Goal: Information Seeking & Learning: Learn about a topic

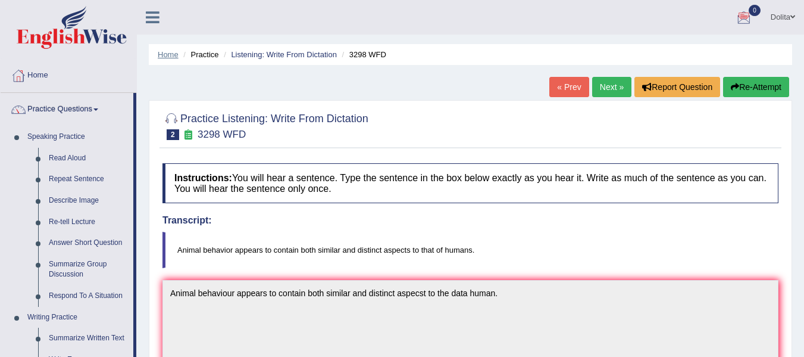
click at [164, 53] on link "Home" at bounding box center [168, 54] width 21 height 9
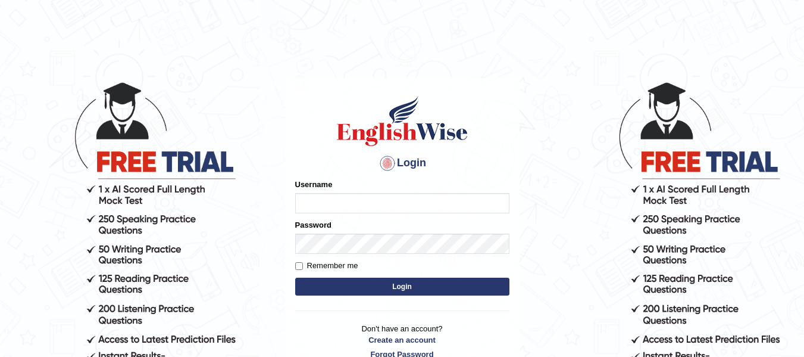
type input "dolita89"
click at [410, 288] on button "Login" at bounding box center [402, 286] width 214 height 18
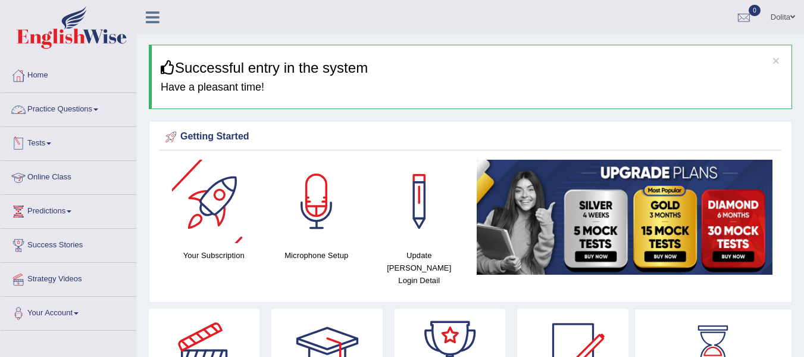
click at [102, 111] on link "Practice Questions" at bounding box center [69, 108] width 136 height 30
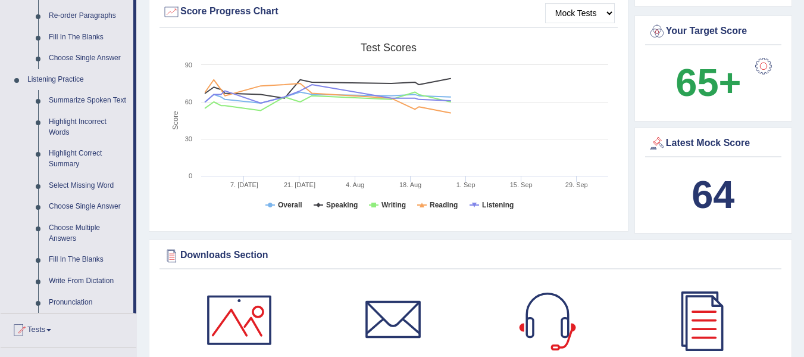
scroll to position [432, 0]
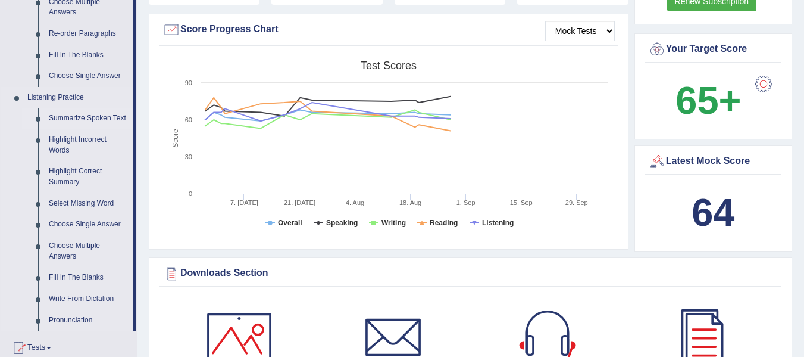
click at [91, 118] on link "Summarize Spoken Text" at bounding box center [88, 118] width 90 height 21
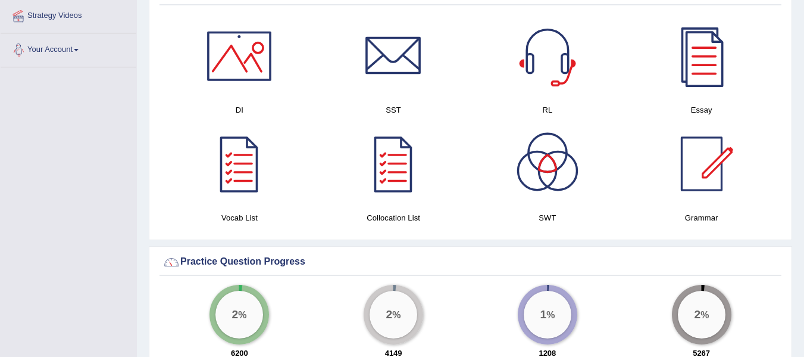
scroll to position [591, 0]
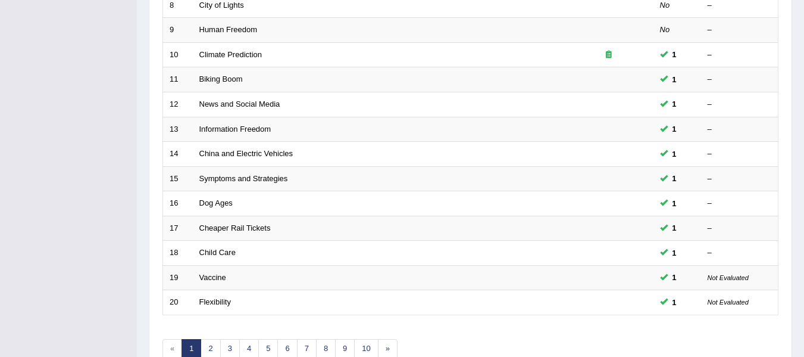
scroll to position [396, 0]
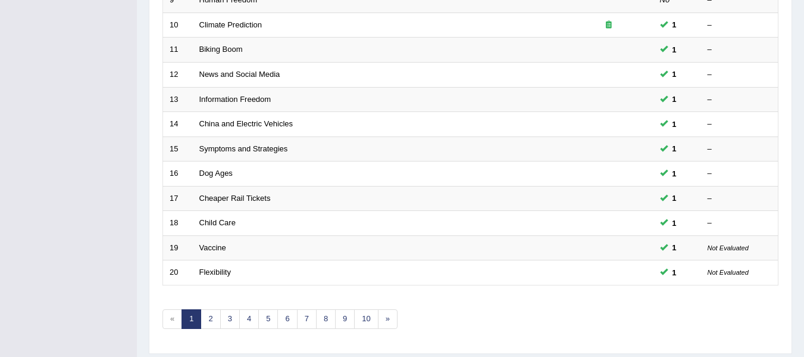
click at [210, 323] on link "2" at bounding box center [211, 319] width 20 height 20
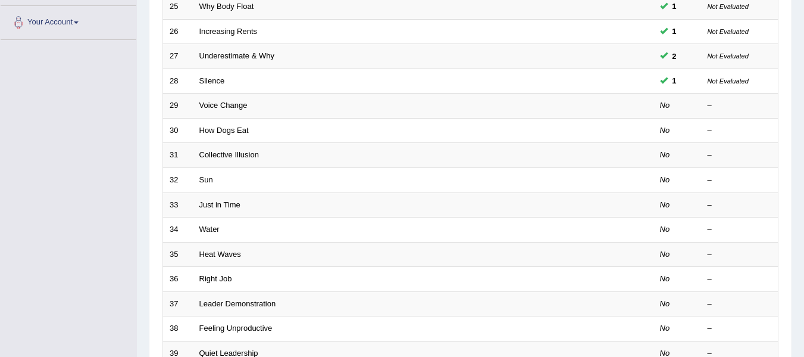
scroll to position [275, 0]
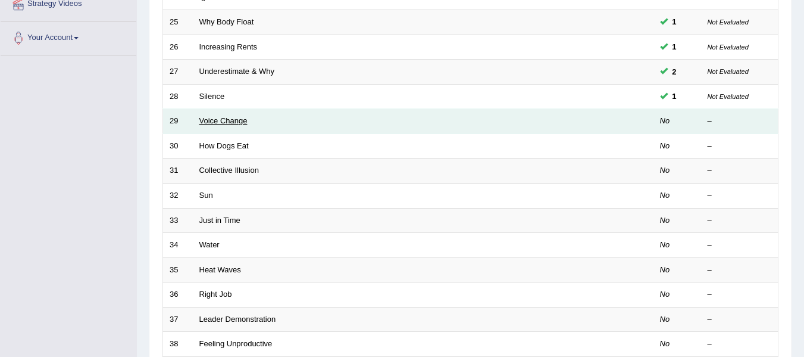
click at [229, 124] on link "Voice Change" at bounding box center [223, 120] width 48 height 9
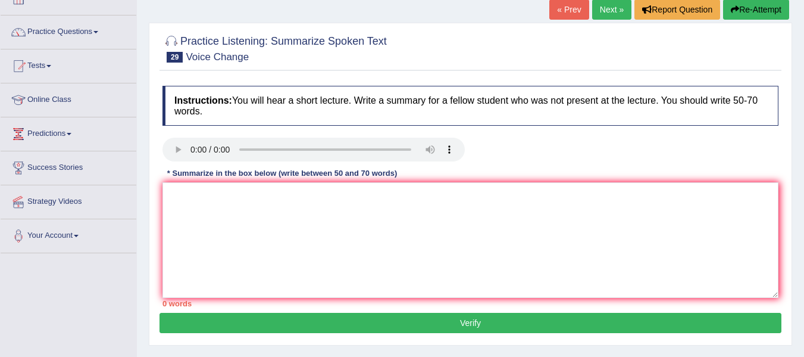
scroll to position [62, 0]
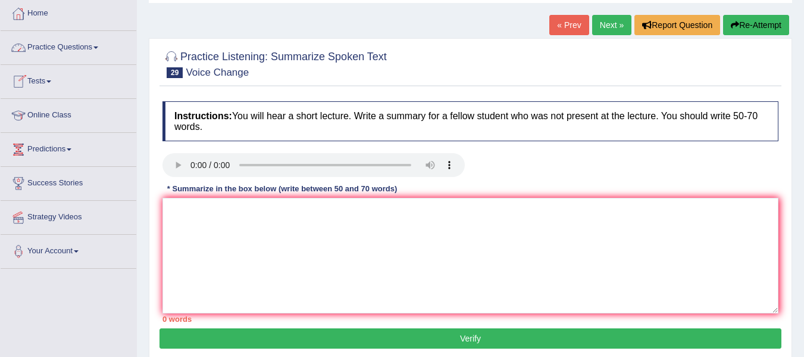
click at [43, 16] on link "Home" at bounding box center [69, 12] width 136 height 30
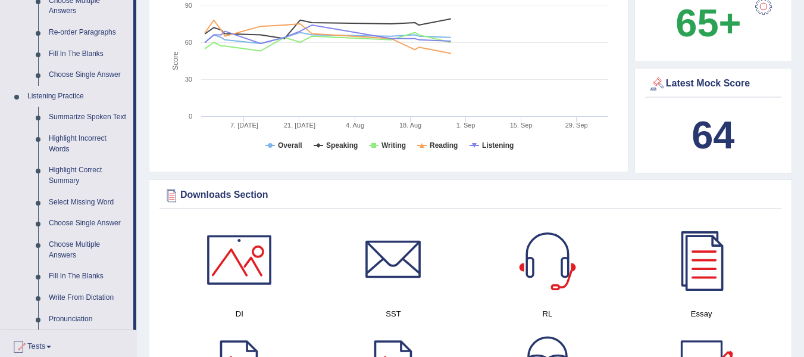
scroll to position [408, 0]
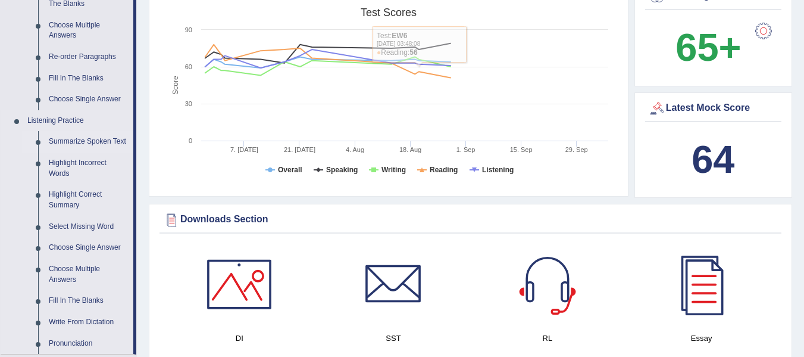
click at [98, 139] on link "Summarize Spoken Text" at bounding box center [88, 141] width 90 height 21
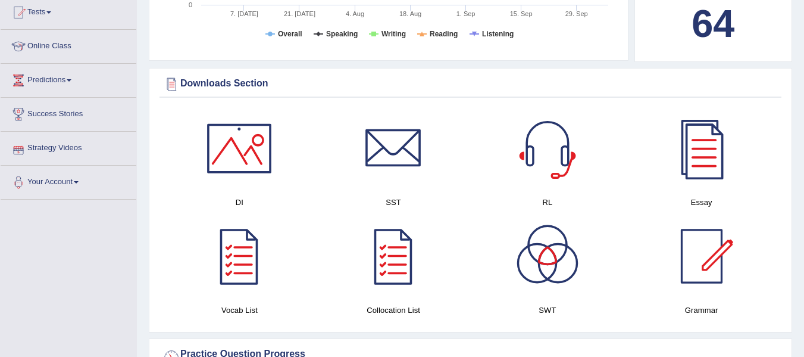
scroll to position [556, 0]
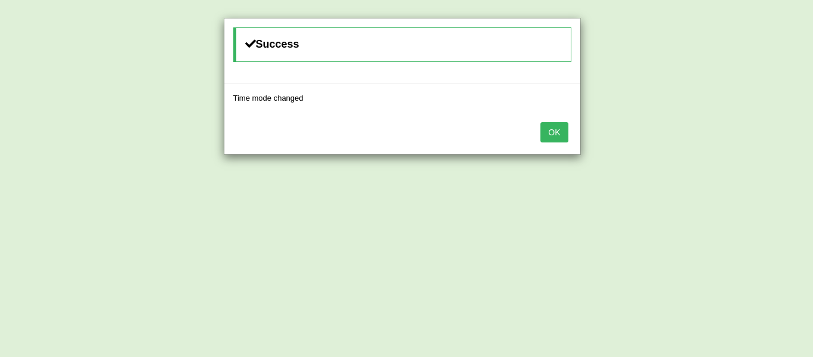
click at [554, 133] on button "OK" at bounding box center [553, 132] width 27 height 20
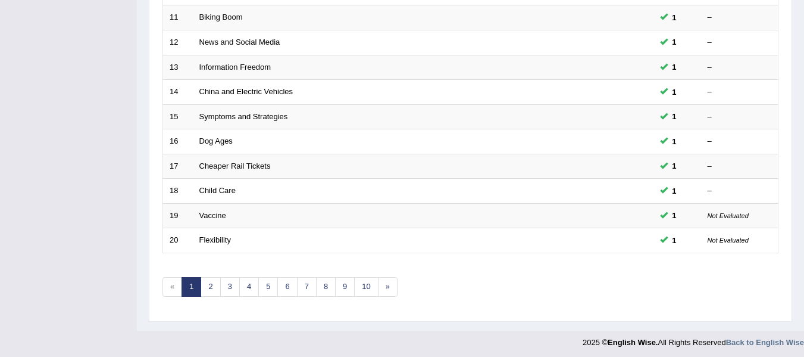
scroll to position [432, 0]
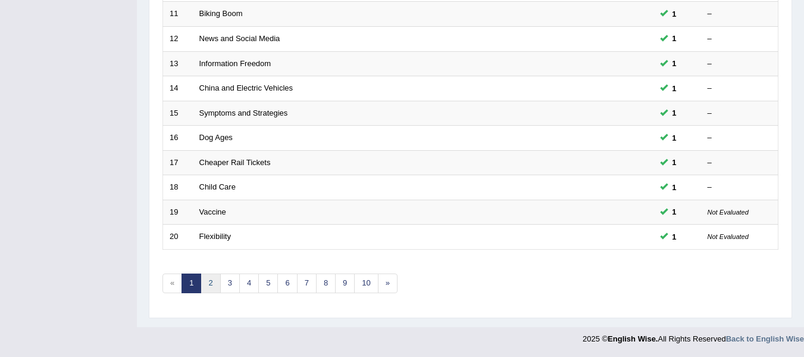
click at [210, 285] on link "2" at bounding box center [211, 283] width 20 height 20
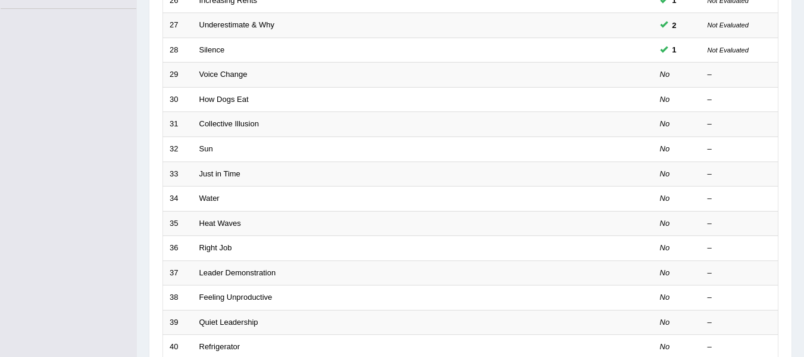
scroll to position [293, 0]
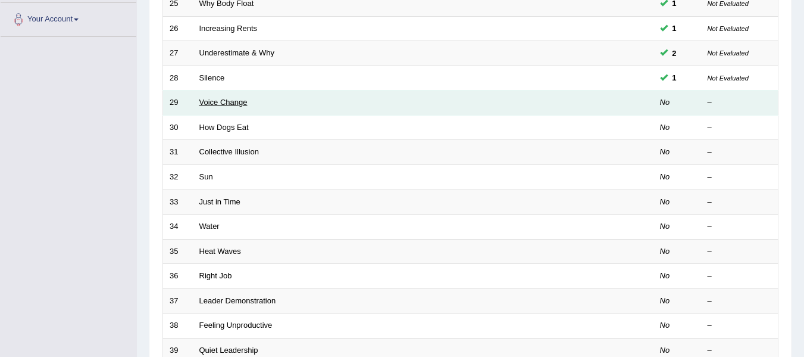
click at [226, 105] on link "Voice Change" at bounding box center [223, 102] width 48 height 9
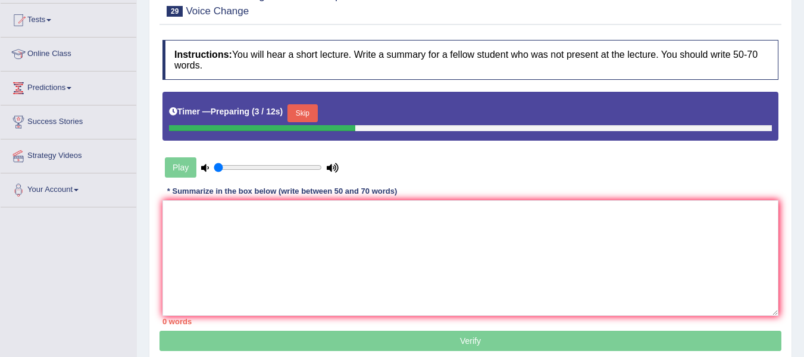
scroll to position [127, 0]
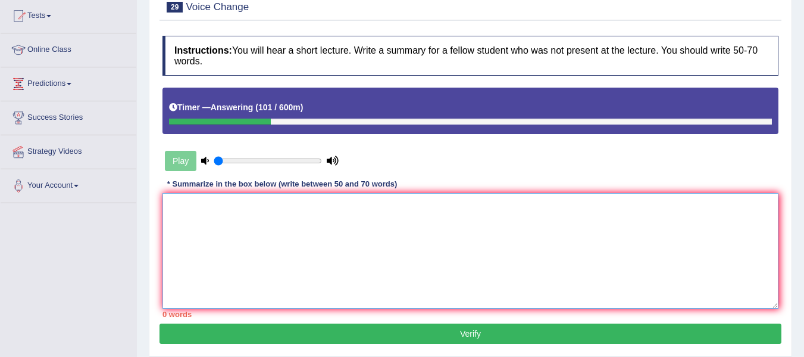
click at [217, 233] on textarea at bounding box center [471, 250] width 616 height 115
click at [334, 196] on textarea "The speaker provides a comprehensive" at bounding box center [471, 250] width 616 height 115
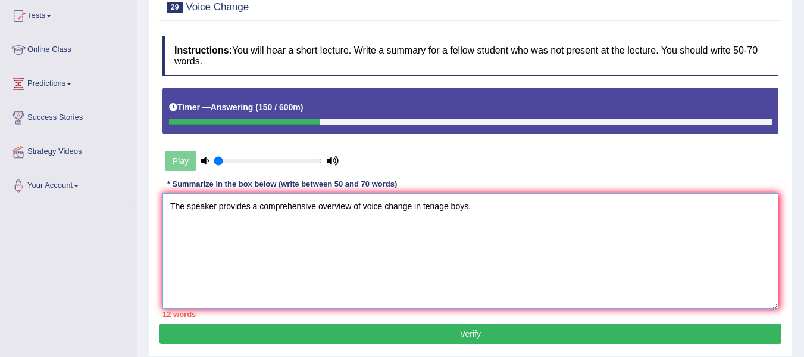
click at [432, 197] on textarea "The speaker provides a comprehensive overview of voice change in tenage boys," at bounding box center [471, 250] width 616 height 115
click at [494, 193] on textarea "The speaker provides a comprehensive overview of voice change in teenage boys," at bounding box center [471, 250] width 616 height 115
click at [530, 196] on textarea "The speaker provides a comprehensive overview of voice change in teenage boys, …" at bounding box center [471, 250] width 616 height 115
click at [650, 193] on textarea "The speaker provides a comprehensive overview of voice change in teenage boys, …" at bounding box center [471, 250] width 616 height 115
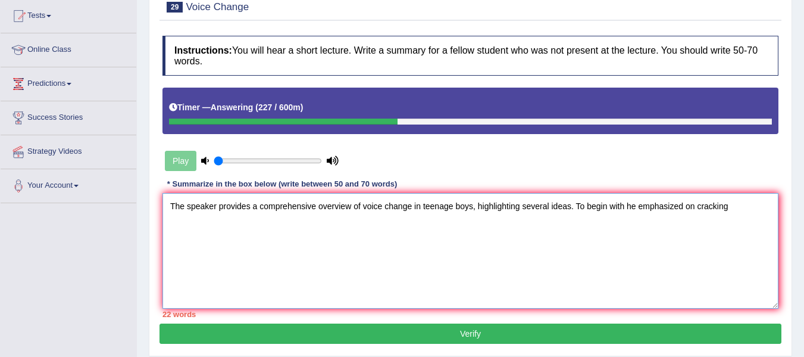
click at [634, 198] on textarea "The speaker provides a comprehensive overview of voice change in teenage boys, …" at bounding box center [471, 250] width 616 height 115
click at [742, 198] on textarea "The speaker provides a comprehensive overview of voice change in teenage boys, …" at bounding box center [471, 250] width 616 height 115
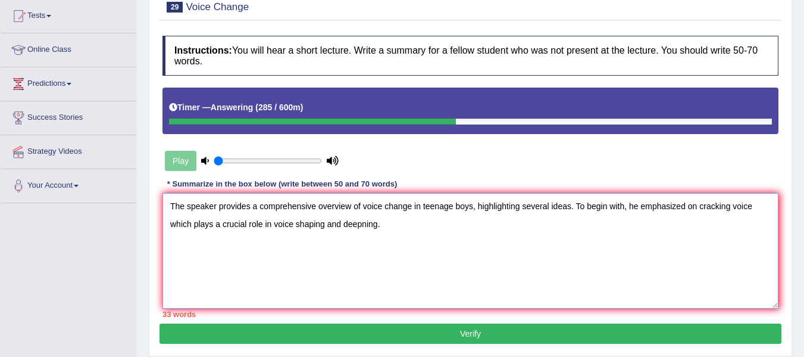
click at [383, 215] on textarea "The speaker provides a comprehensive overview of voice change in teenage boys, …" at bounding box center [471, 250] width 616 height 115
click at [357, 214] on textarea "The speaker provides a comprehensive overview of voice change in teenage boys, …" at bounding box center [471, 250] width 616 height 115
click at [392, 211] on textarea "The speaker provides a comprehensive overview of voice change in teenage boys, …" at bounding box center [471, 250] width 616 height 115
click at [380, 217] on textarea "The speaker provides a comprehensive overview of voice change in teenage boys, …" at bounding box center [471, 250] width 616 height 115
click at [356, 214] on textarea "The speaker provides a comprehensive overview of voice change in teenage boys, …" at bounding box center [471, 250] width 616 height 115
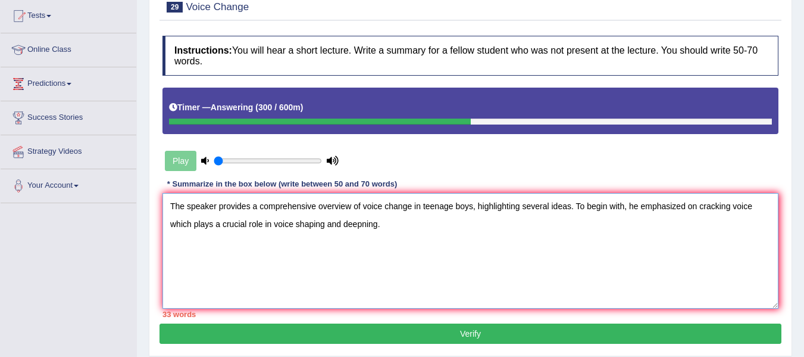
click at [393, 211] on textarea "The speaker provides a comprehensive overview of voice change in teenage boys, …" at bounding box center [471, 250] width 616 height 115
click at [421, 214] on textarea "The speaker provides a comprehensive overview of voice change in teenage boys, …" at bounding box center [471, 250] width 616 height 115
click at [496, 211] on textarea "The speaker provides a comprehensive overview of voice change in teenage boys, …" at bounding box center [471, 250] width 616 height 115
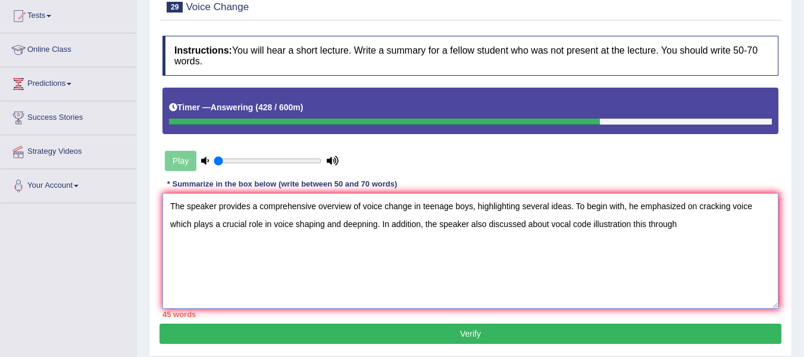
click at [690, 211] on textarea "The speaker provides a comprehensive overview of voice change in teenage boys, …" at bounding box center [471, 250] width 616 height 115
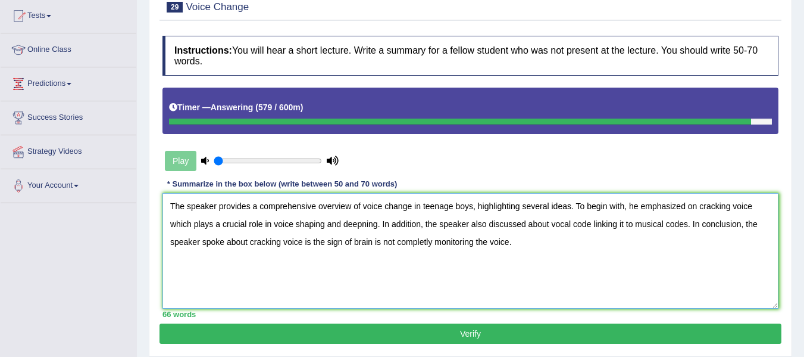
click at [285, 260] on textarea "The speaker provides a comprehensive overview of voice change in teenage boys, …" at bounding box center [471, 250] width 616 height 115
type textarea "The speaker provides a comprehensive overview of voice change in teenage boys, …"
click at [481, 324] on button "Verify" at bounding box center [471, 333] width 622 height 20
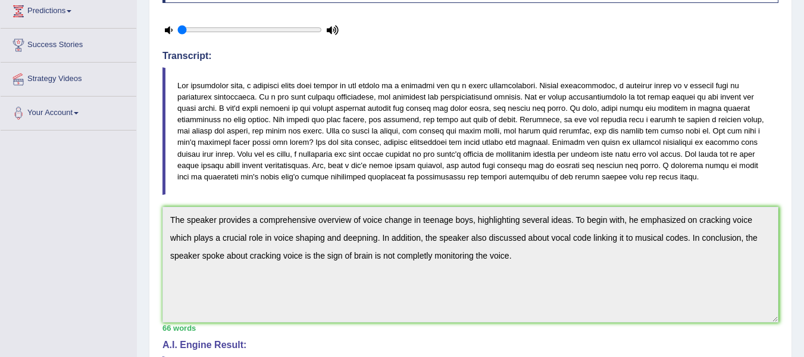
scroll to position [0, 0]
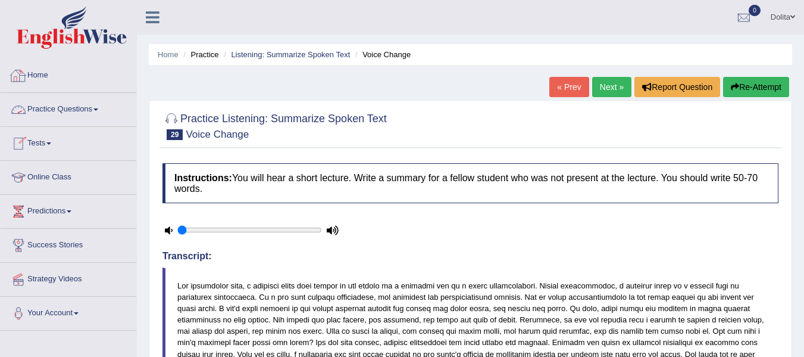
click at [104, 111] on link "Practice Questions" at bounding box center [69, 108] width 136 height 30
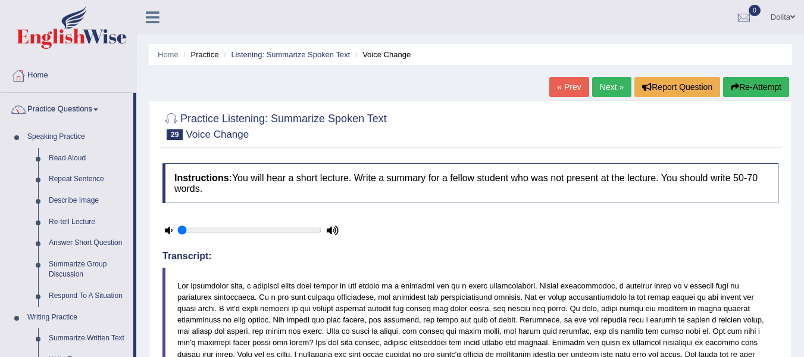
drag, startPoint x: 606, startPoint y: 100, endPoint x: 606, endPoint y: 74, distance: 26.2
click at [610, 86] on link "Next »" at bounding box center [611, 87] width 39 height 20
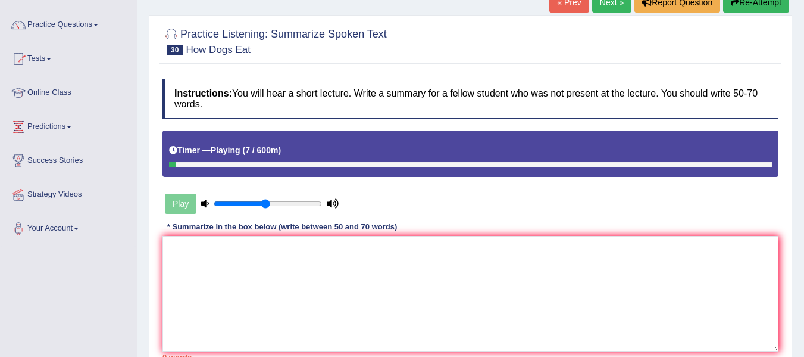
scroll to position [82, 0]
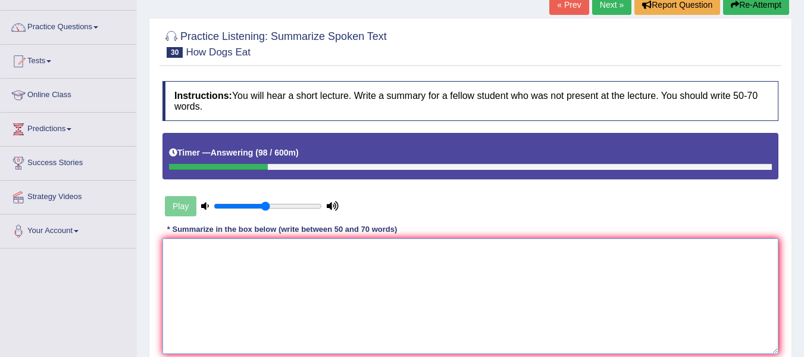
click at [309, 273] on textarea at bounding box center [471, 295] width 616 height 115
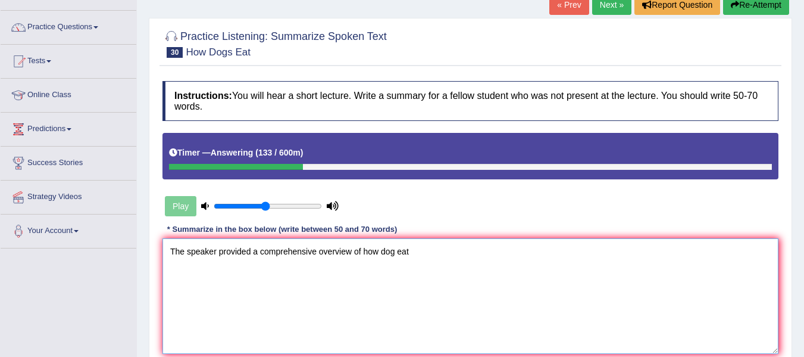
click at [396, 238] on textarea "The speaker provided a comprehensive overview of how dog eat" at bounding box center [471, 295] width 616 height 115
click at [399, 242] on textarea "The speaker provided a comprehensive overview of how dog eat" at bounding box center [471, 295] width 616 height 115
click at [425, 240] on textarea "The speaker provided a comprehensive overview of how dogs eat" at bounding box center [471, 295] width 616 height 115
click at [448, 242] on textarea "The speaker provided a comprehensive overview of how dogs eat highlighting seve…" at bounding box center [471, 295] width 616 height 115
click at [463, 239] on textarea "The speaker provided a comprehensive overview of how dogs eat highlighting seve…" at bounding box center [471, 295] width 616 height 115
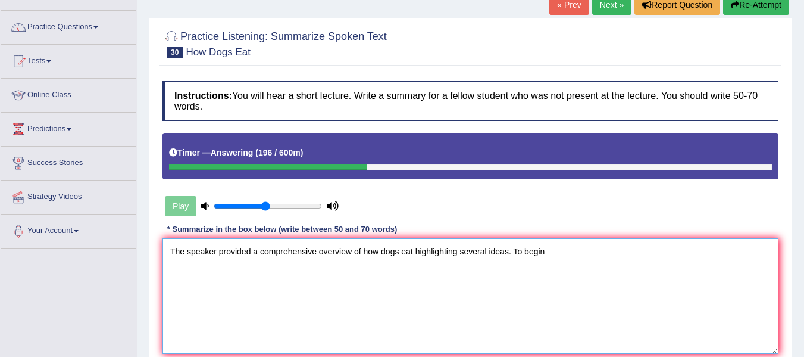
click at [569, 242] on textarea "The speaker provided a comprehensive overview of how dogs eat highlighting seve…" at bounding box center [471, 295] width 616 height 115
click at [672, 240] on textarea "The speaker provided a comprehensive overview of how dogs eat highlighting seve…" at bounding box center [471, 295] width 616 height 115
click at [713, 241] on textarea "The speaker provided a comprehensive overview of how dogs eat highlighting seve…" at bounding box center [471, 295] width 616 height 115
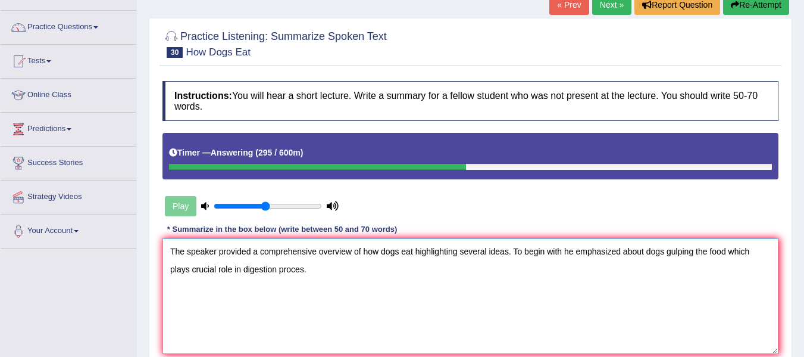
click at [268, 260] on textarea "The speaker provided a comprehensive overview of how dogs eat highlighting seve…" at bounding box center [471, 295] width 616 height 115
click at [267, 258] on textarea "The speaker provided a comprehensive overview of how dogs eat highlighting seve…" at bounding box center [471, 295] width 616 height 115
click at [340, 295] on textarea "The speaker provided a comprehensive overview of how dogs eat highlighting seve…" at bounding box center [471, 295] width 616 height 115
click at [262, 260] on textarea "The speaker provided a comprehensive overview of how dogs eat highlighting seve…" at bounding box center [471, 295] width 616 height 115
click at [264, 260] on textarea "The speaker provided a comprehensive overview of how dogs eat highlighting seve…" at bounding box center [471, 295] width 616 height 115
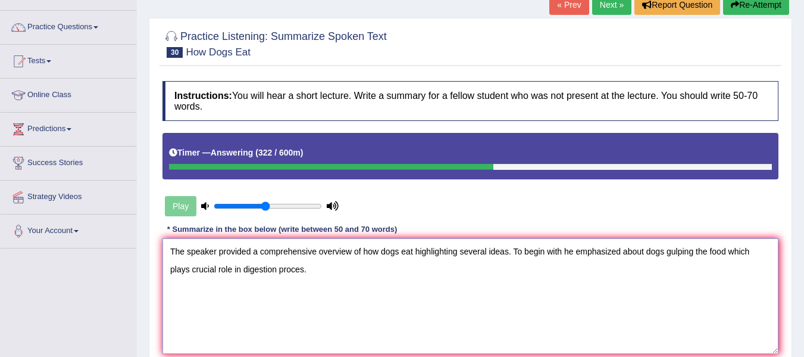
click at [323, 261] on textarea "The speaker provided a comprehensive overview of how dogs eat highlighting seve…" at bounding box center [471, 295] width 616 height 115
click at [314, 265] on textarea "The speaker provided a comprehensive overview of how dogs eat highlighting seve…" at bounding box center [471, 295] width 616 height 115
click at [329, 260] on textarea "The speaker provided a comprehensive overview of how dogs eat highlighting seve…" at bounding box center [471, 295] width 616 height 115
click at [358, 260] on textarea "The speaker provided a comprehensive overview of how dogs eat highlighting seve…" at bounding box center [471, 295] width 616 height 115
click at [405, 260] on textarea "The speaker provided a comprehensive overview of how dogs eat highlighting seve…" at bounding box center [471, 295] width 616 height 115
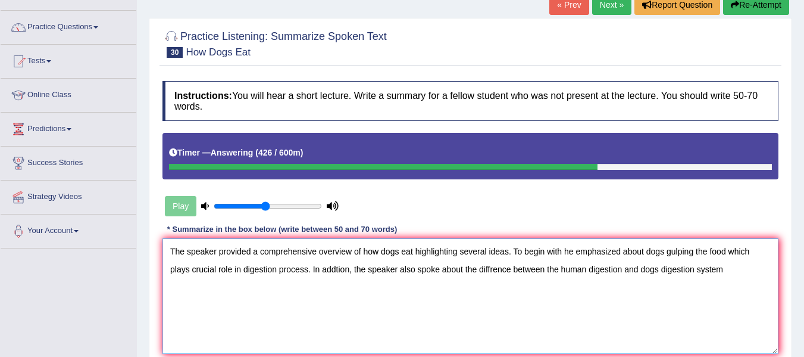
click at [741, 259] on textarea "The speaker provided a comprehensive overview of how dogs eat highlighting seve…" at bounding box center [471, 295] width 616 height 115
click at [501, 259] on textarea "The speaker provided a comprehensive overview of how dogs eat highlighting seve…" at bounding box center [471, 295] width 616 height 115
click at [742, 261] on textarea "The speaker provided a comprehensive overview of how dogs eat highlighting seve…" at bounding box center [471, 295] width 616 height 115
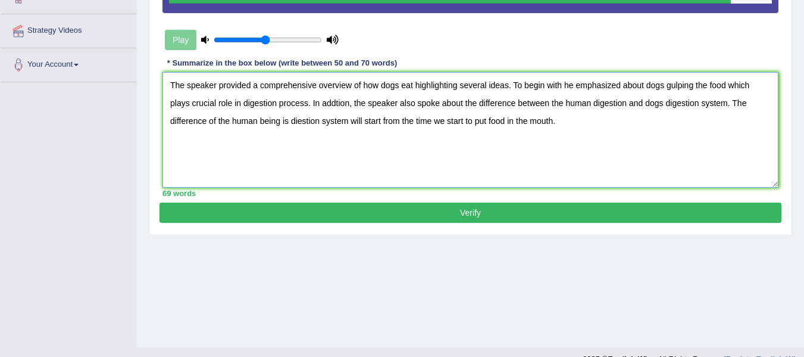
scroll to position [249, 0]
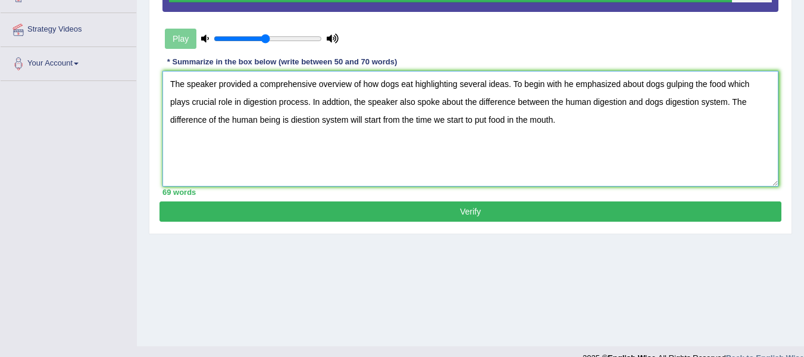
type textarea "The speaker provided a comprehensive overview of how dogs eat highlighting seve…"
click at [511, 201] on button "Verify" at bounding box center [471, 211] width 622 height 20
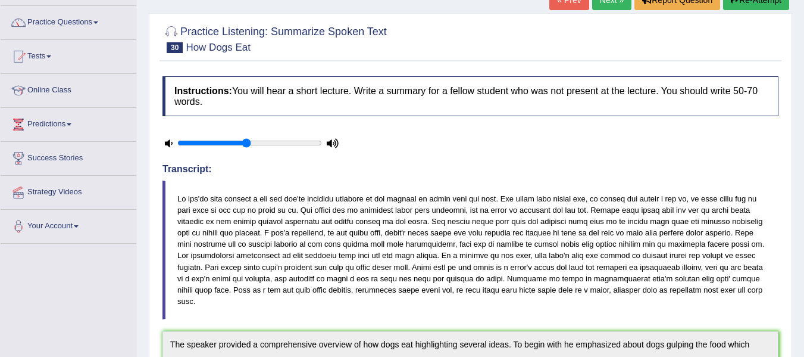
scroll to position [72, 0]
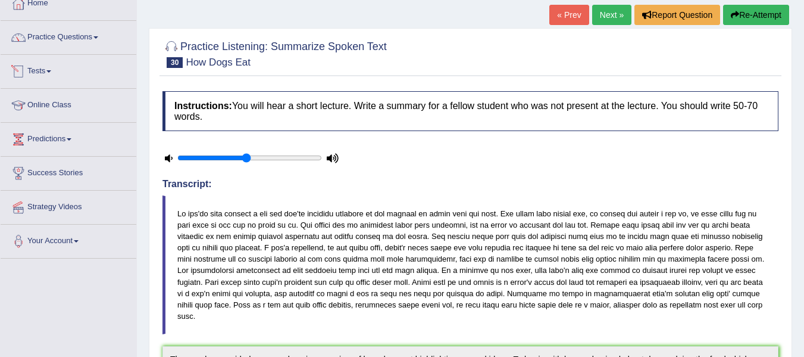
click at [51, 71] on span at bounding box center [48, 71] width 5 height 2
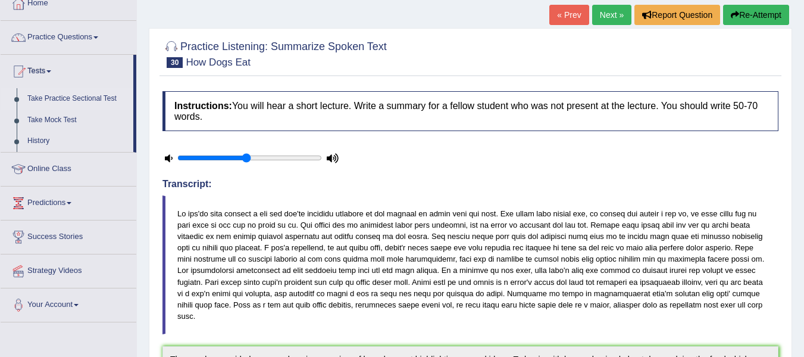
click at [66, 101] on link "Take Practice Sectional Test" at bounding box center [77, 98] width 111 height 21
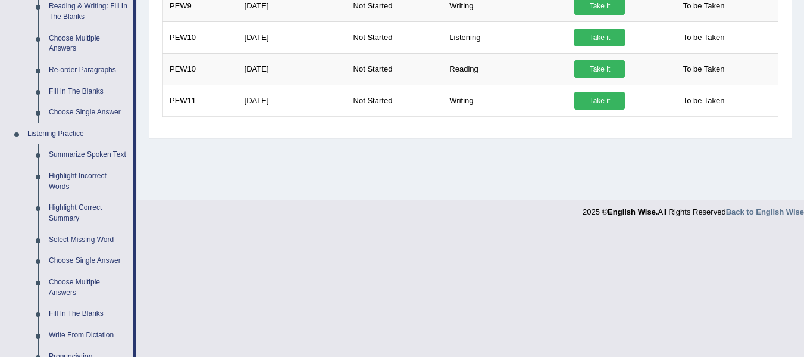
scroll to position [393, 0]
